Goal: Task Accomplishment & Management: Use online tool/utility

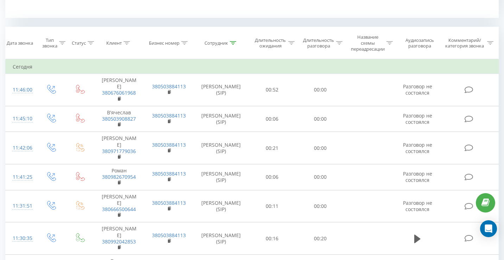
scroll to position [300, 0]
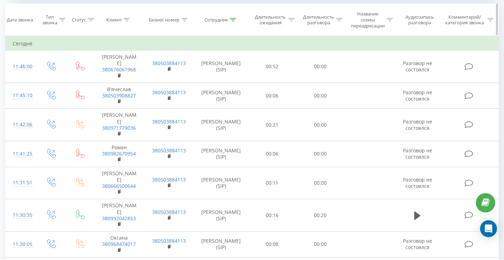
click at [235, 19] on icon at bounding box center [233, 20] width 6 height 4
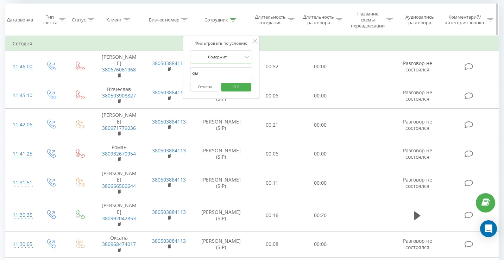
click at [235, 19] on icon at bounding box center [233, 20] width 6 height 4
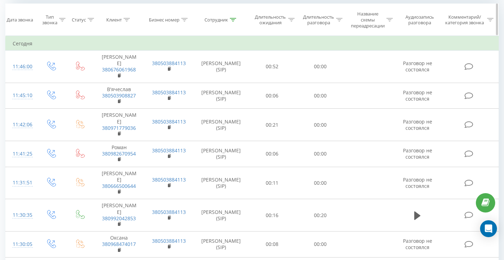
scroll to position [0, 0]
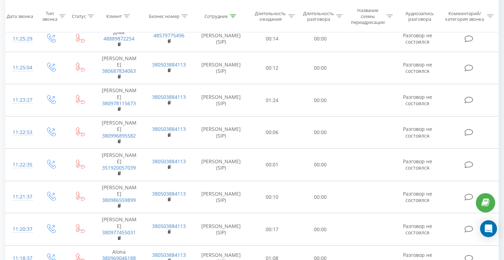
scroll to position [784, 0]
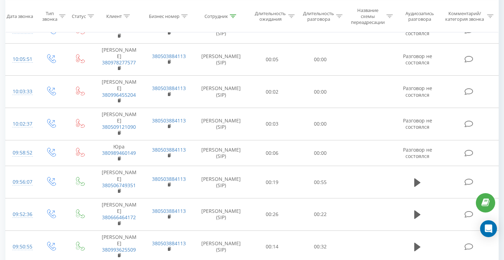
scroll to position [816, 0]
